Goal: Feedback & Contribution: Submit feedback/report problem

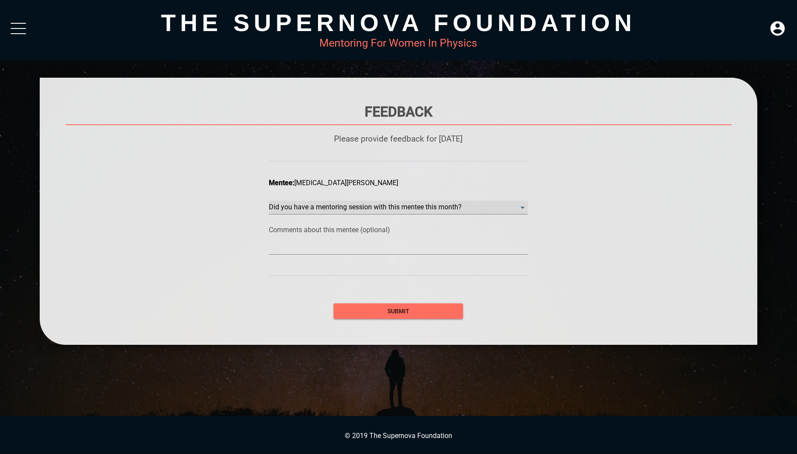
click at [379, 205] on month\? "​" at bounding box center [398, 208] width 259 height 14
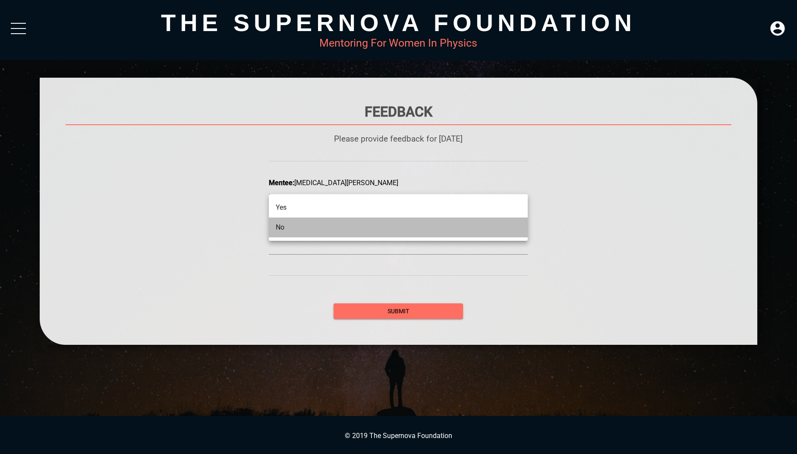
click at [362, 230] on li "No" at bounding box center [398, 228] width 259 height 20
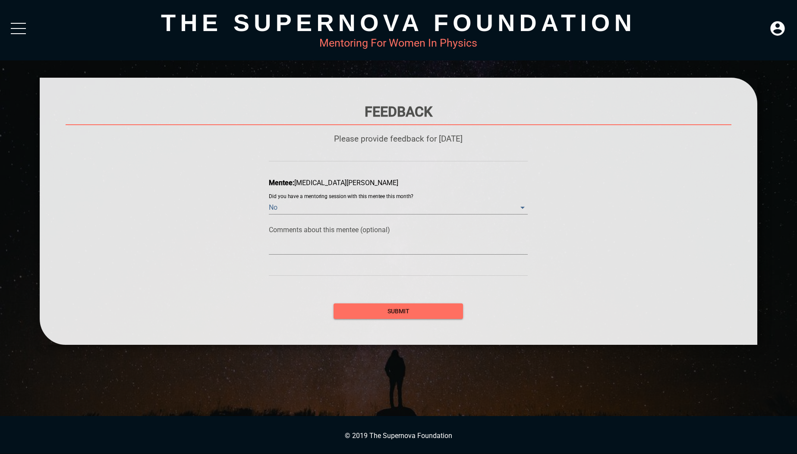
click at [358, 241] on div at bounding box center [398, 248] width 259 height 14
type textarea "I"
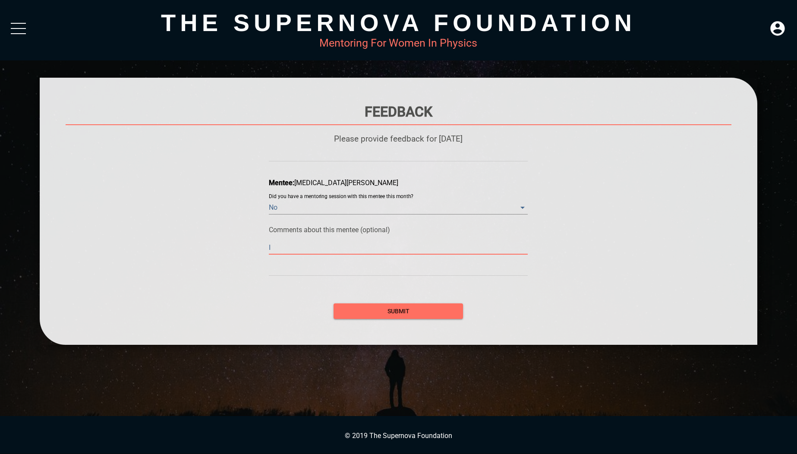
type textarea "I a"
type textarea "I am"
type textarea "I am n"
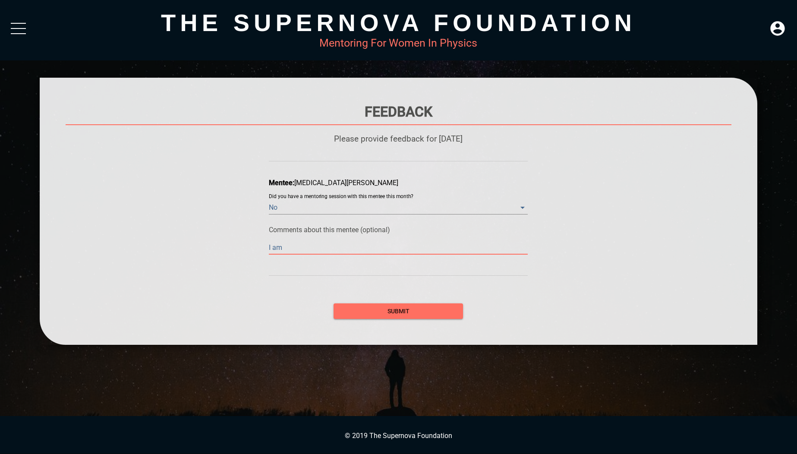
type textarea "I am n"
type textarea "I am no"
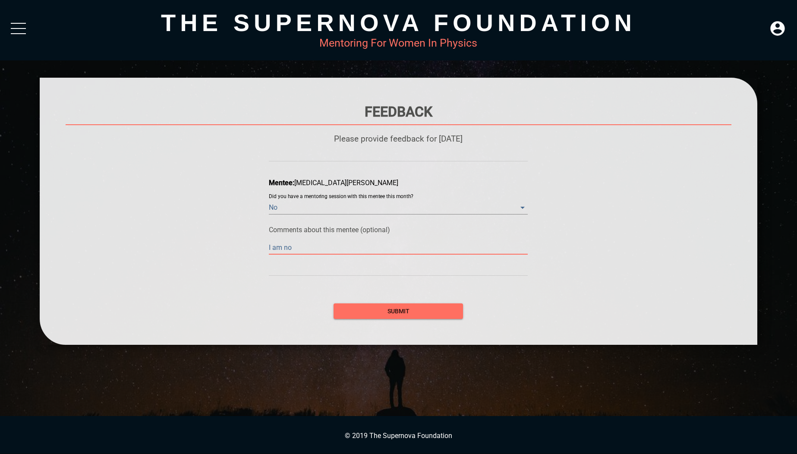
type textarea "I am no l"
type textarea "I am no lo"
type textarea "I am no lon"
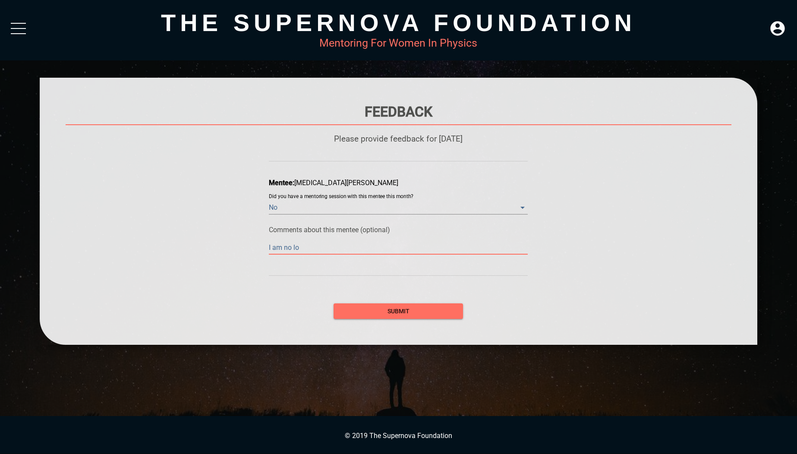
type textarea "I am no lon"
type textarea "I am no long"
type textarea "I am no longe"
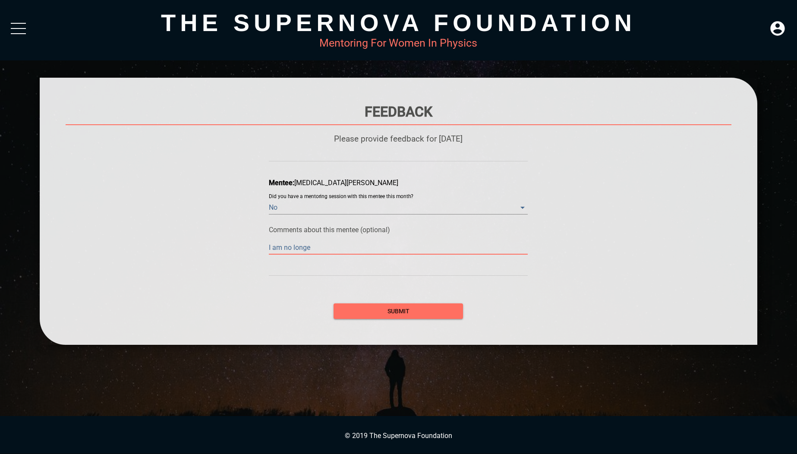
type textarea "I am no longer"
type textarea "I am no longer m"
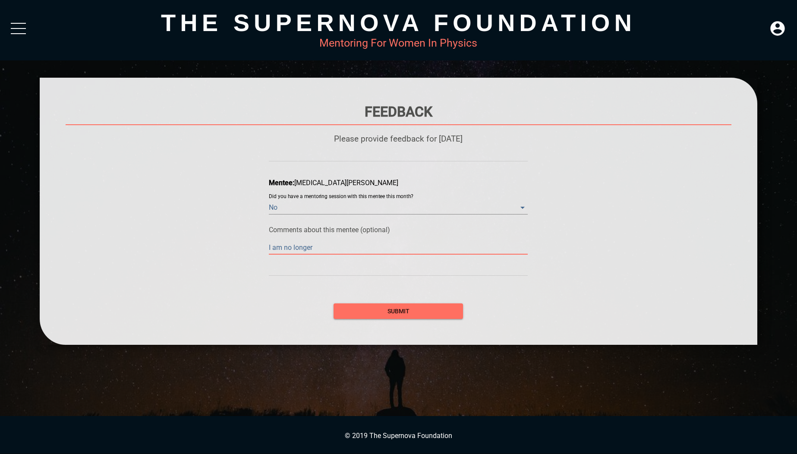
type textarea "I am no longer m"
type textarea "I am no longer me"
type textarea "I am no longer men"
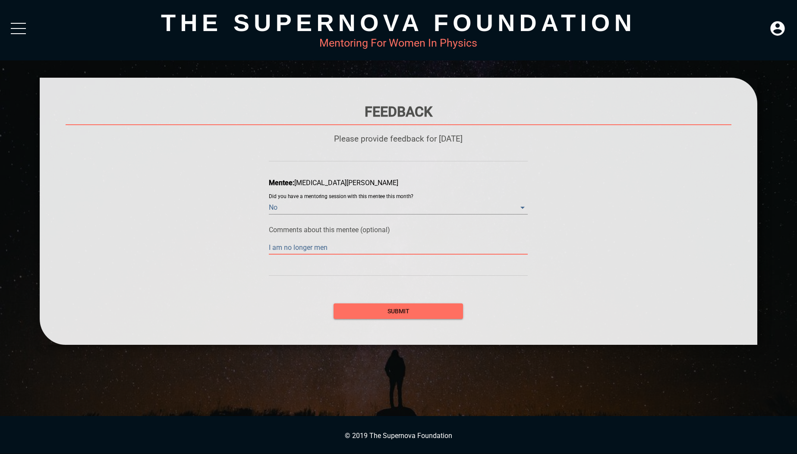
type textarea "I am no longer ment"
type textarea "I am no longer [PERSON_NAME]"
type textarea "I am no longer mentor"
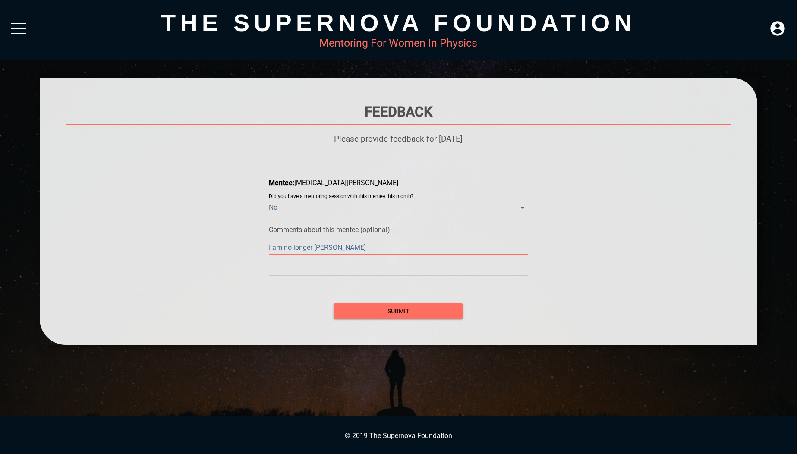
type textarea "I am no longer mentor"
type textarea "I am no longer mentori"
type textarea "I am no longer mentorin"
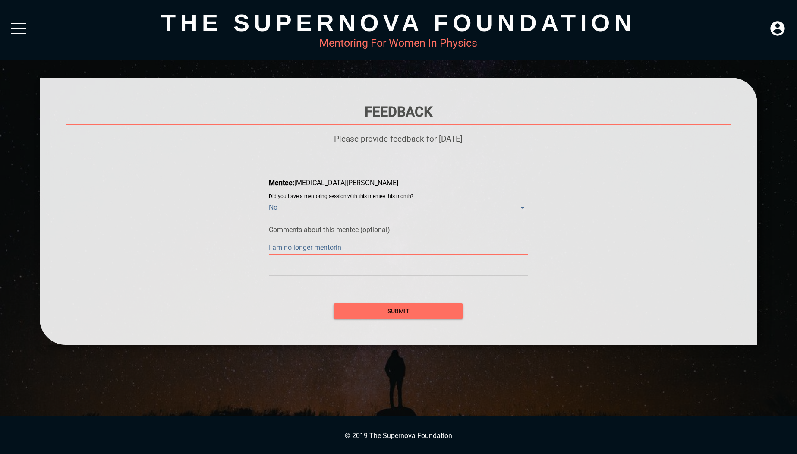
type textarea "I am no longer mentoring"
type textarea "I am no longer mentoring K"
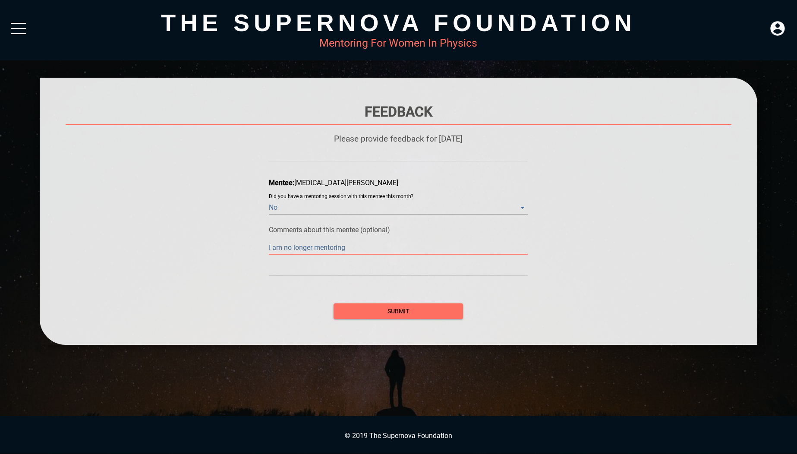
type textarea "I am no longer mentoring K"
type textarea "I am no longer mentoring [PERSON_NAME]"
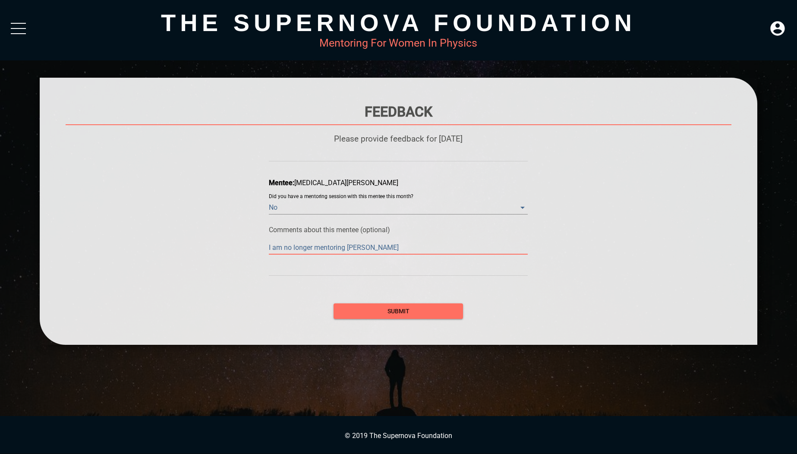
type textarea "I am no longer mentoring [PERSON_NAME]"
click at [363, 307] on span "submit" at bounding box center [399, 311] width 116 height 11
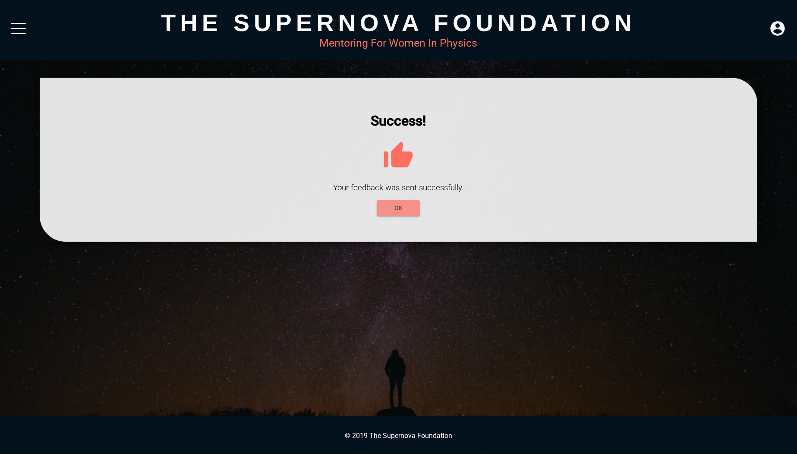
click at [396, 206] on span "OK" at bounding box center [398, 208] width 29 height 11
